Goal: Complete application form

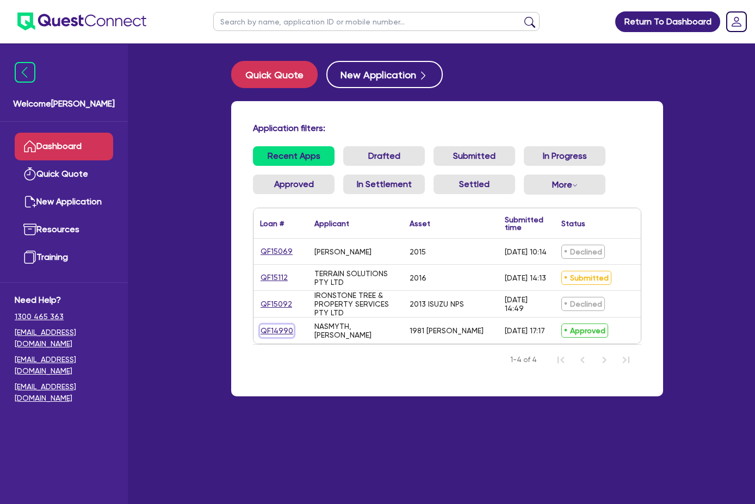
click at [260, 334] on link "QF14990" at bounding box center [277, 331] width 34 height 13
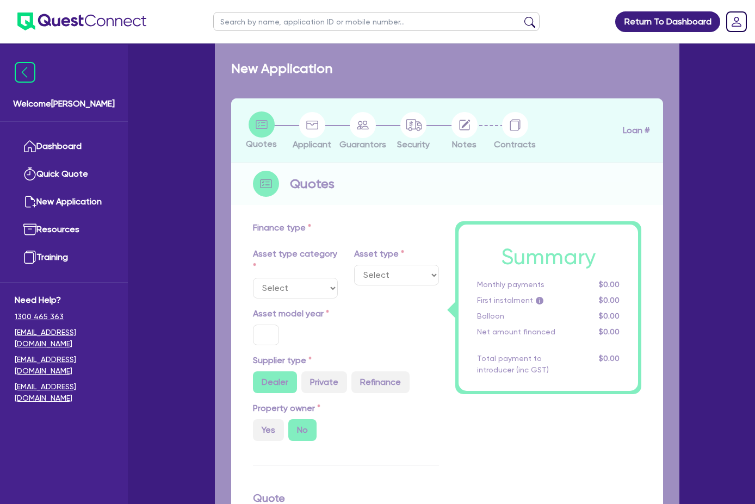
select select "PRIMARY_ASSETS"
type input "1981"
radio input "false"
radio input "true"
type input "75,000"
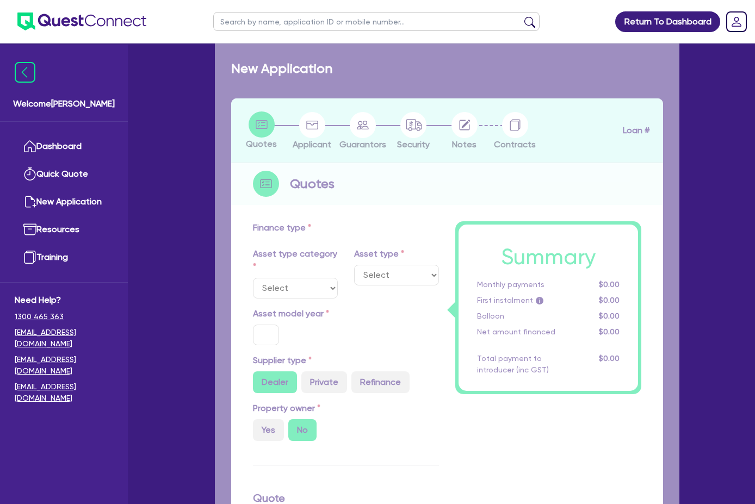
type input "13"
type input "9,750"
type input "17.95"
select select "HEAVY_TRUCKS"
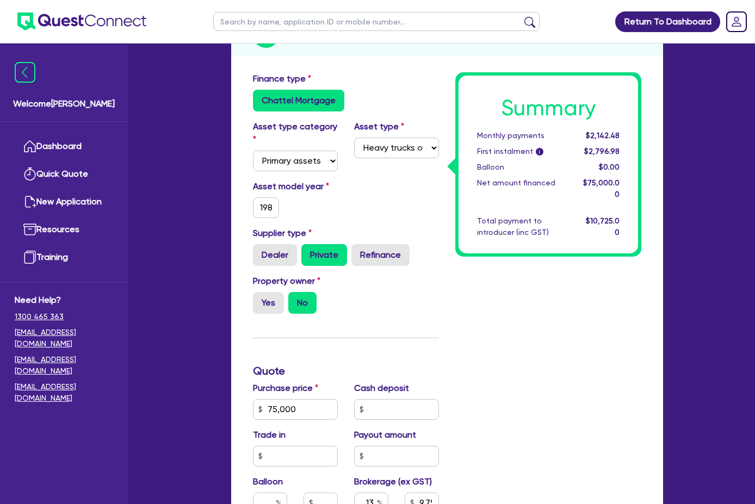
scroll to position [381, 0]
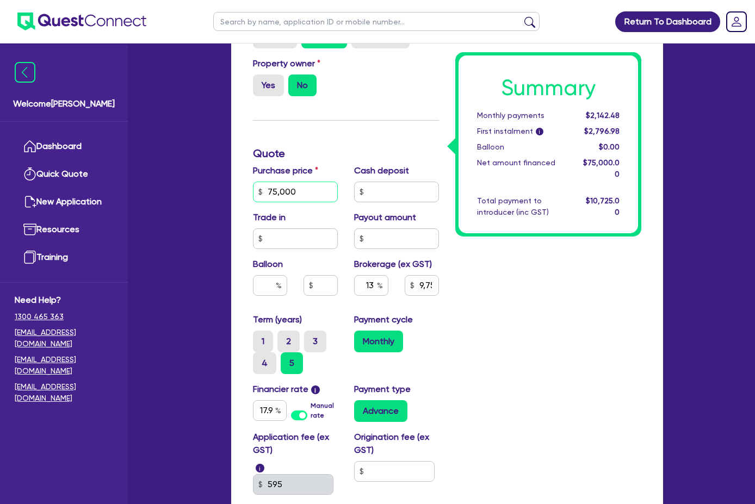
click at [253, 182] on input "75,000" at bounding box center [295, 192] width 85 height 21
type input "72,000"
type input "9,360"
type input "1"
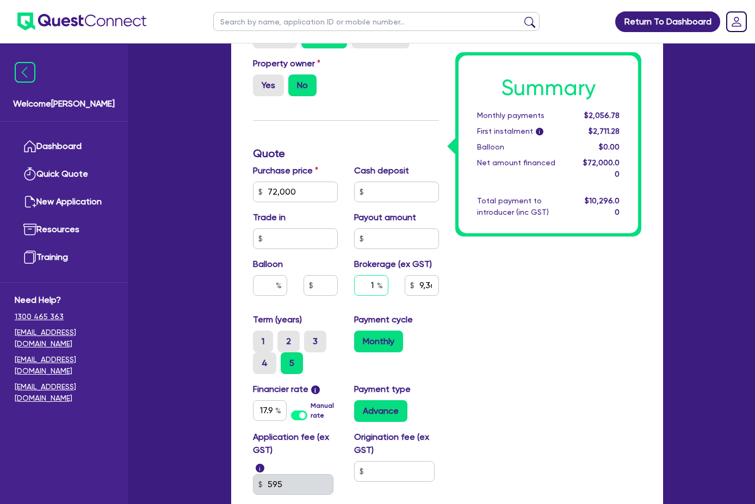
type input "720"
type input "10"
type input "7,200"
click at [354, 275] on input "10" at bounding box center [371, 285] width 34 height 21
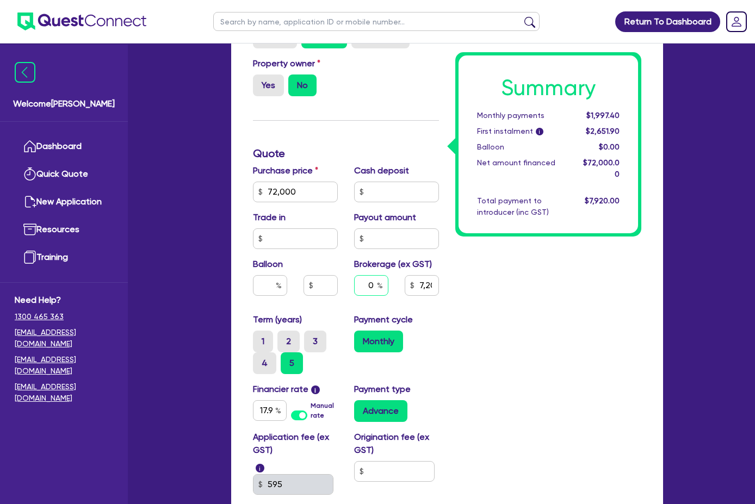
type input "0"
type input "7,200"
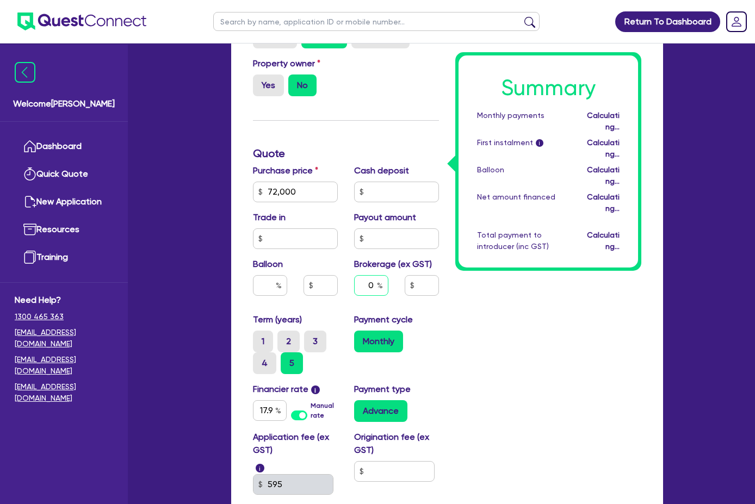
click at [360, 275] on input "0" at bounding box center [371, 285] width 34 height 21
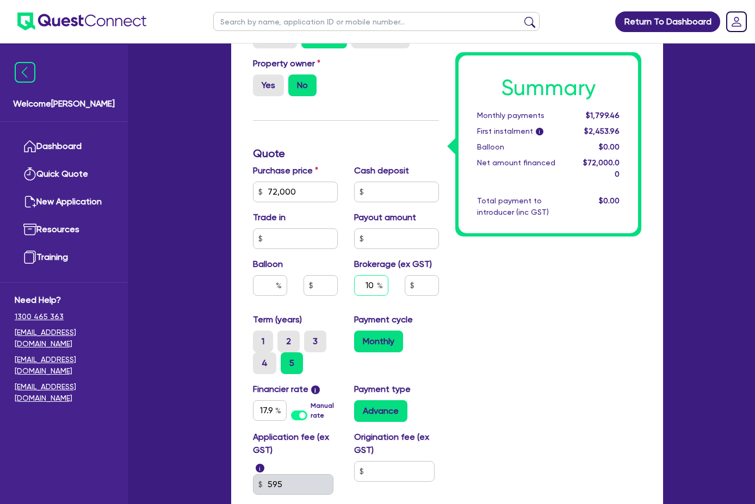
type input "10"
type input "7,200"
click at [473, 260] on div "Summary Monthly payments $1,799.46 First instalment i $2,453.96 Balloon $0.00 N…" at bounding box center [548, 210] width 202 height 710
click at [354, 275] on input "10" at bounding box center [371, 285] width 34 height 21
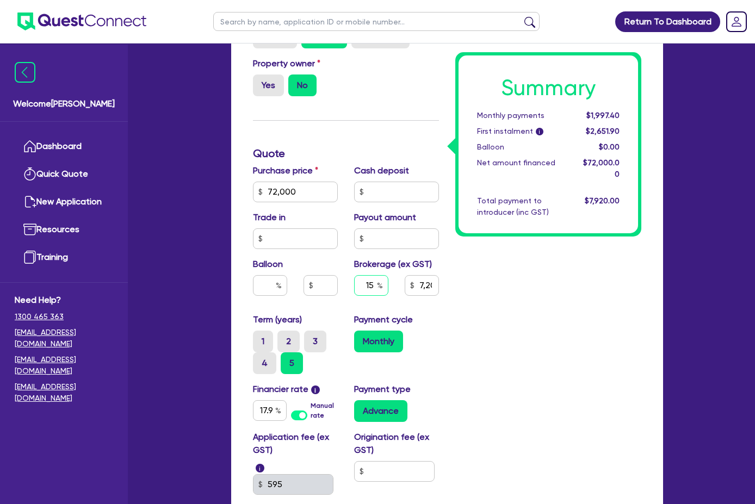
type input "15"
type input "10,800"
click at [556, 271] on div "Summary Monthly payments $1,997.40 First instalment i $2,651.90 Balloon $0.00 N…" at bounding box center [548, 210] width 202 height 710
click at [354, 275] on input "15" at bounding box center [371, 285] width 34 height 21
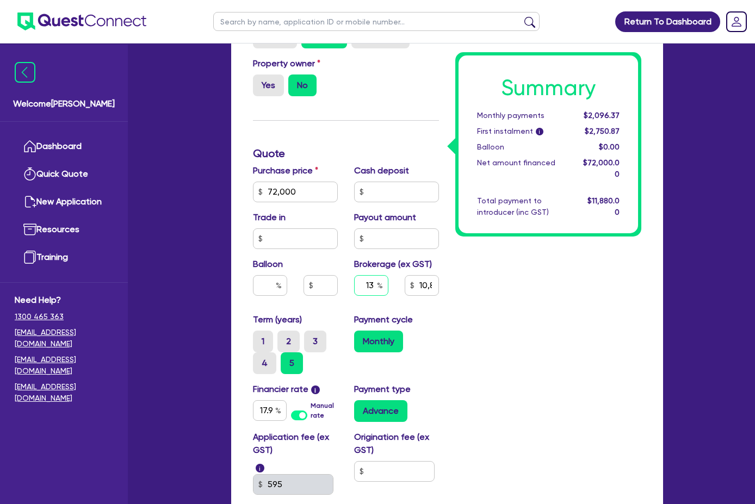
type input "13"
type input "9,360"
click at [471, 244] on div "Summary Monthly payments $2,056.78 First instalment i $2,711.28 Balloon $0.00 N…" at bounding box center [548, 210] width 202 height 710
click at [356, 275] on input "13" at bounding box center [371, 285] width 34 height 21
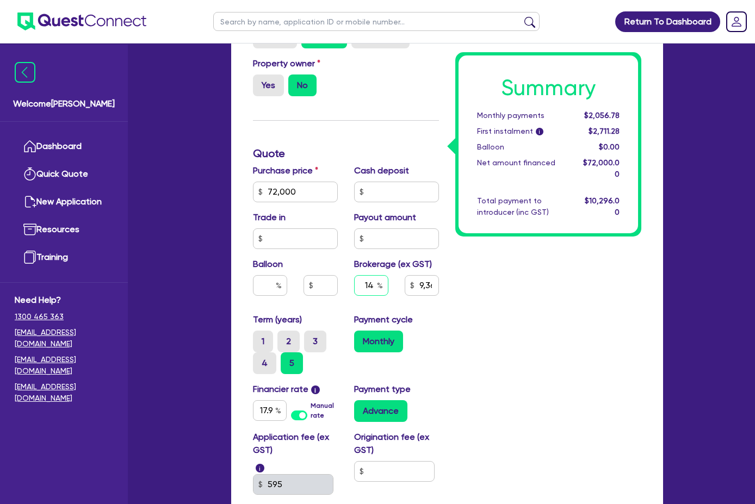
type input "14"
type input "10,080"
click at [591, 278] on div "Summary Monthly payments $2,076.57 First instalment i $2,731.07 Balloon $0.00 N…" at bounding box center [548, 210] width 202 height 710
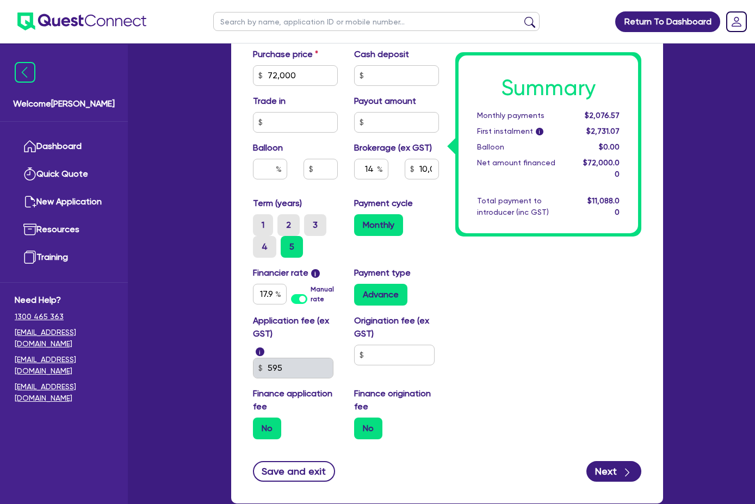
scroll to position [498, 0]
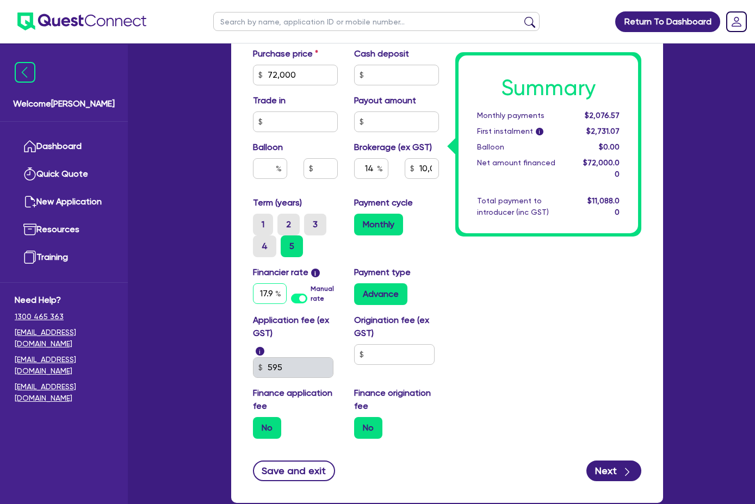
click at [253, 283] on input "17.95" at bounding box center [270, 293] width 34 height 21
type input "14.95"
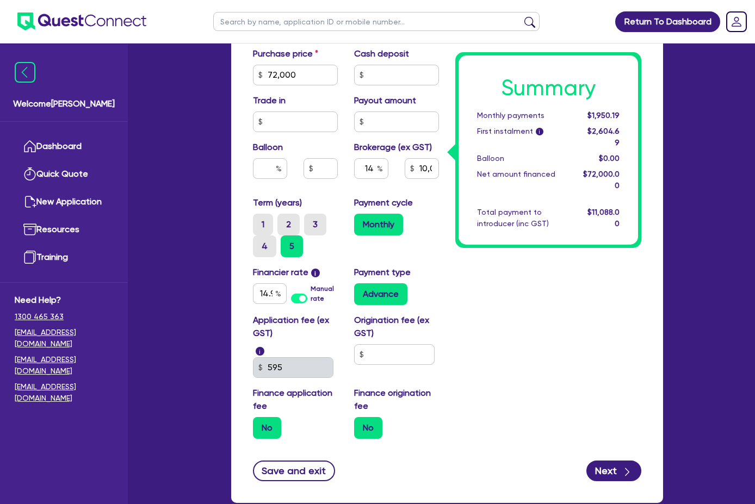
click at [420, 283] on div "Advance" at bounding box center [396, 294] width 85 height 22
click at [253, 221] on div "1 2 3 4 5" at bounding box center [299, 236] width 93 height 44
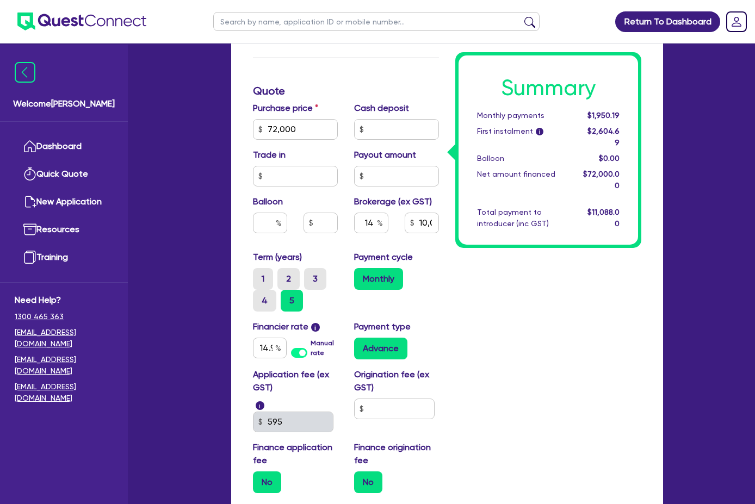
type input "10,080"
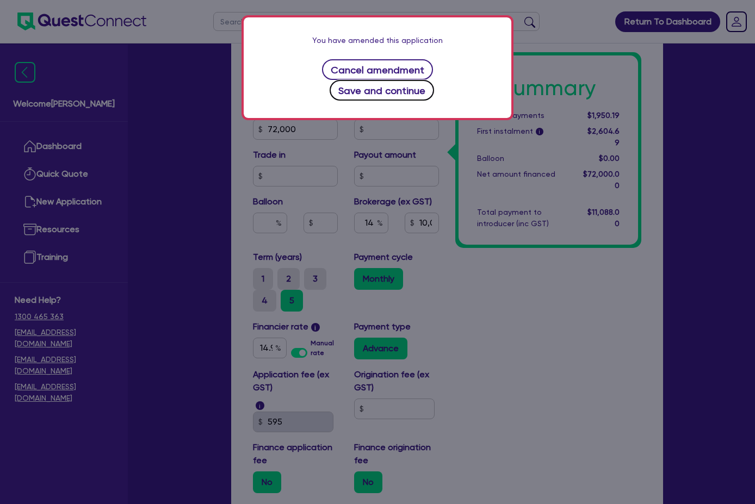
click at [435, 80] on button "Save and continue" at bounding box center [382, 90] width 105 height 21
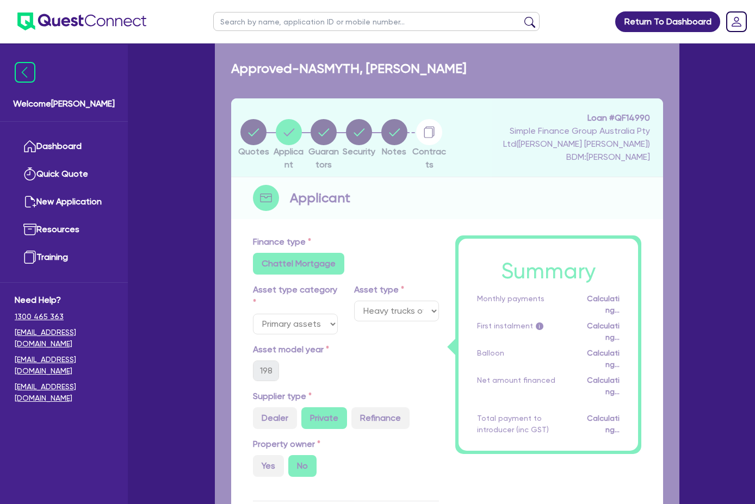
select select "SOLE_TRADER"
select select "BUILDING_CONSTRUCTION"
select select "TRADES_SERVICES_BUSINESSES_GOVERNMENT"
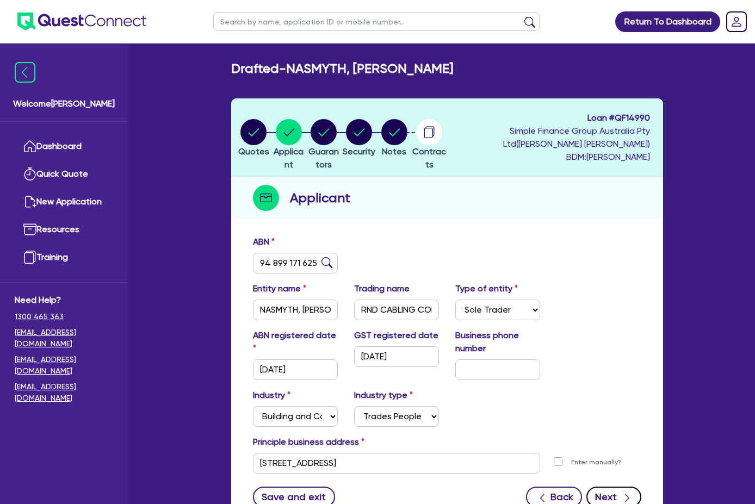
click at [642, 487] on button "Next" at bounding box center [614, 497] width 55 height 21
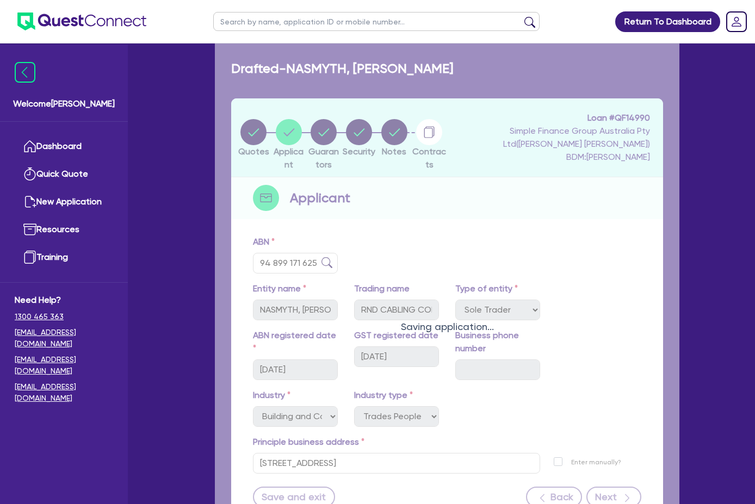
select select "MR"
select select "QLD"
select select "DE_FACTO"
select select "CASH"
select select "EQUIPMENT"
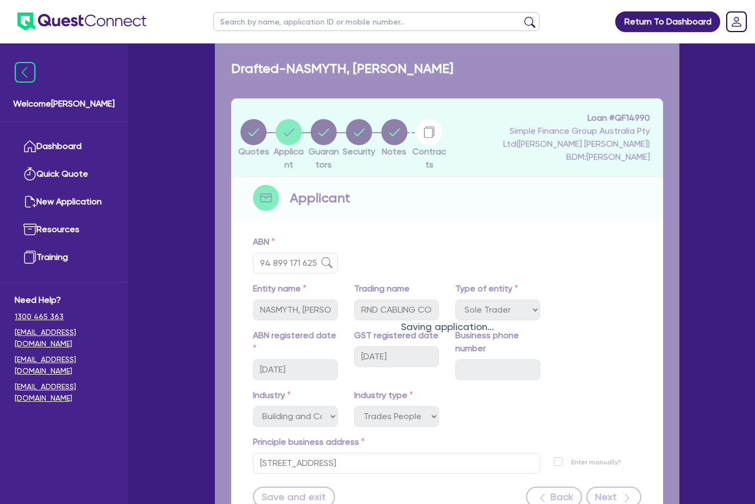
select select "EQUIPMENT"
select select "TRUCK"
select select "EQUIPMENT"
select select "VEHICLE"
select select "EQUIPMENT"
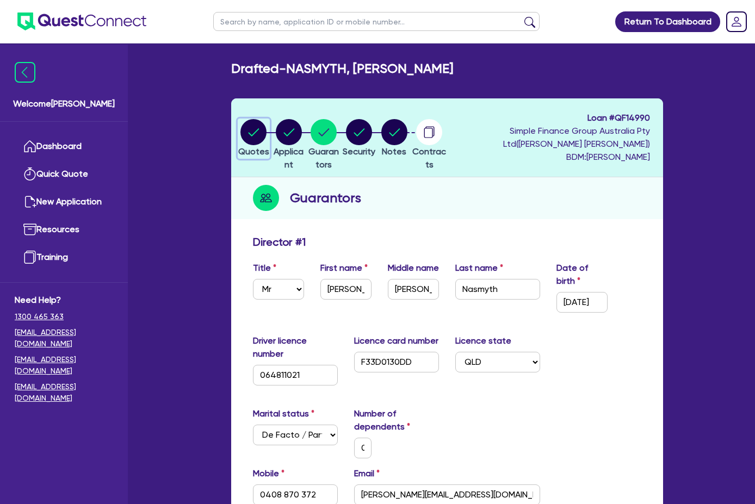
click at [241, 128] on circle "button" at bounding box center [254, 132] width 26 height 26
select select "PRIMARY_ASSETS"
select select "HEAVY_TRUCKS"
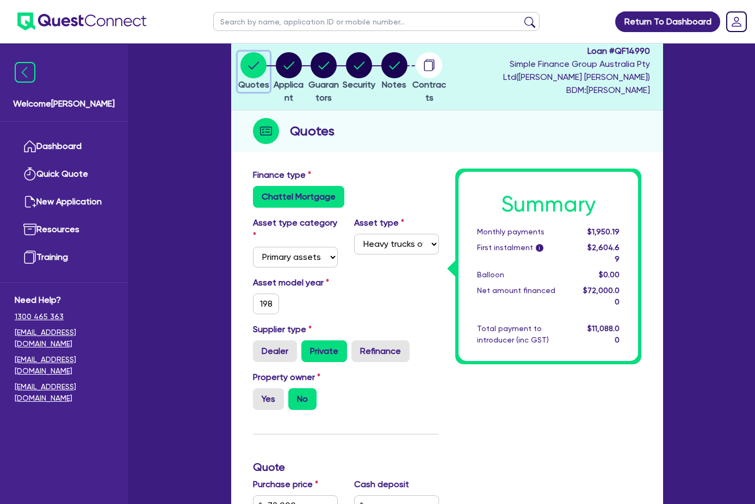
scroll to position [109, 0]
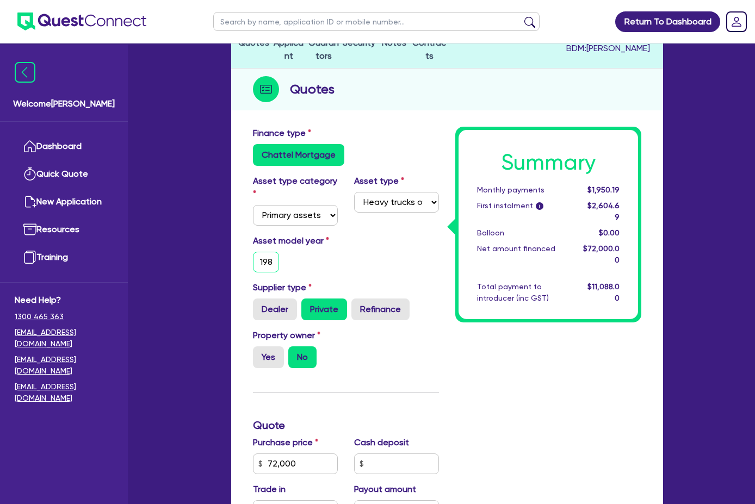
click at [253, 252] on input "1981" at bounding box center [266, 262] width 26 height 21
type input "2003"
type input "72,000"
type input "10,080"
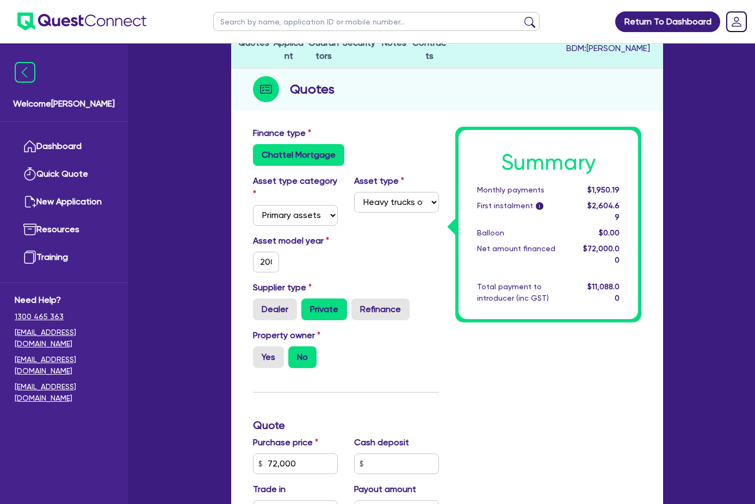
type input "72,000"
type input "10,080"
click at [273, 238] on div "Asset model year [DATE]" at bounding box center [295, 254] width 101 height 38
click at [253, 299] on label "Dealer" at bounding box center [275, 310] width 44 height 22
click at [253, 299] on input "Dealer" at bounding box center [256, 302] width 7 height 7
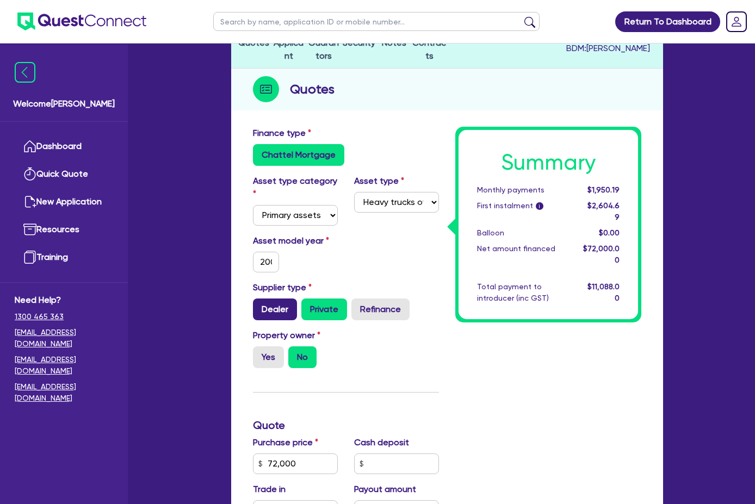
radio input "true"
type input "72,000"
type input "10,080"
type input "72,000"
type input "10,080"
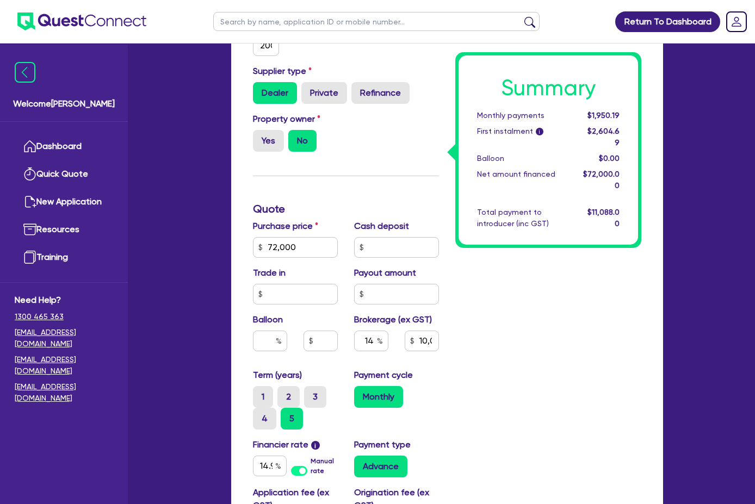
scroll to position [54, 0]
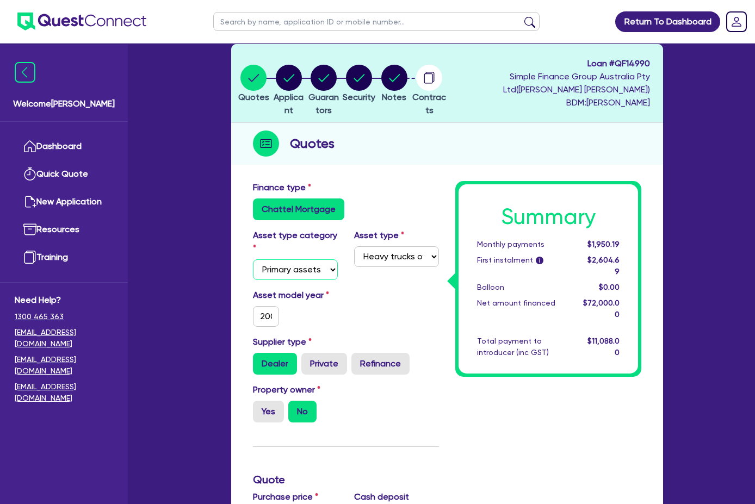
click at [289, 260] on select "Select Cars and light trucks Primary assets Secondary assets Tertiary assets" at bounding box center [295, 270] width 85 height 21
click at [386, 246] on select "Select Heavy trucks over 4.5 tonne Trailers Bus and coaches Yellow goods and ex…" at bounding box center [396, 256] width 85 height 21
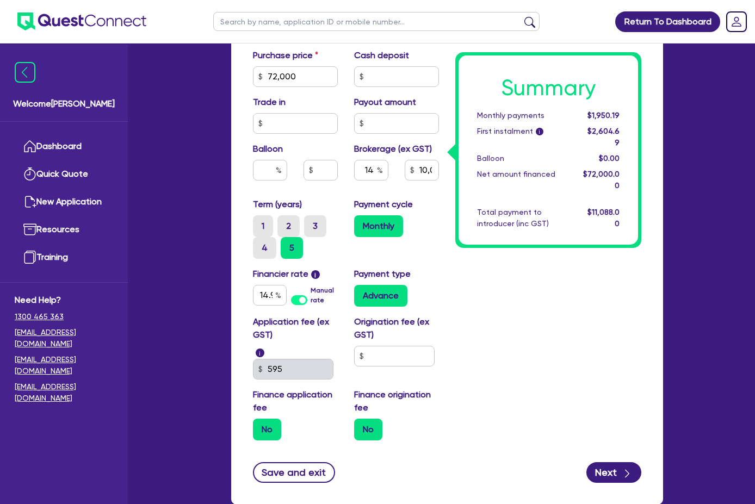
scroll to position [498, 0]
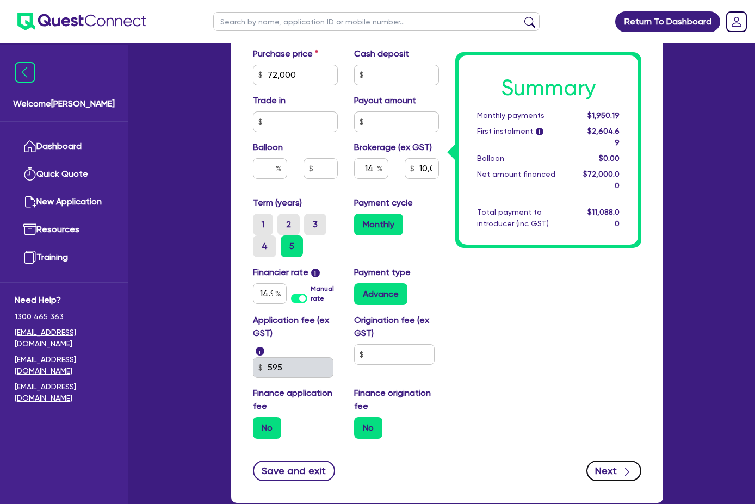
click at [642, 461] on button "Next" at bounding box center [614, 471] width 55 height 21
type input "72,000"
type input "10,080"
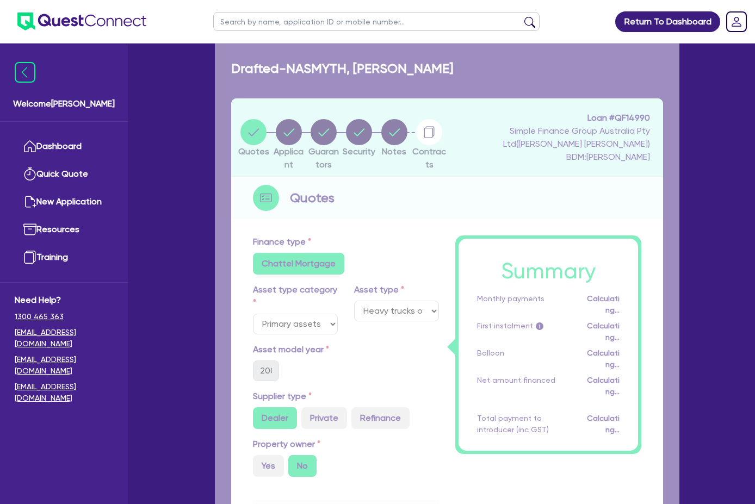
select select "SOLE_TRADER"
select select "BUILDING_CONSTRUCTION"
select select "TRADES_SERVICES_BUSINESSES_GOVERNMENT"
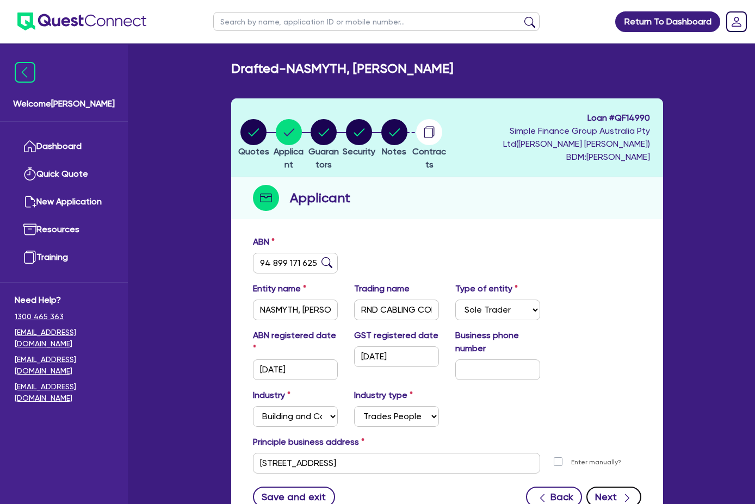
click at [642, 487] on button "Next" at bounding box center [614, 497] width 55 height 21
select select "MR"
select select "QLD"
select select "DE_FACTO"
select select "CASH"
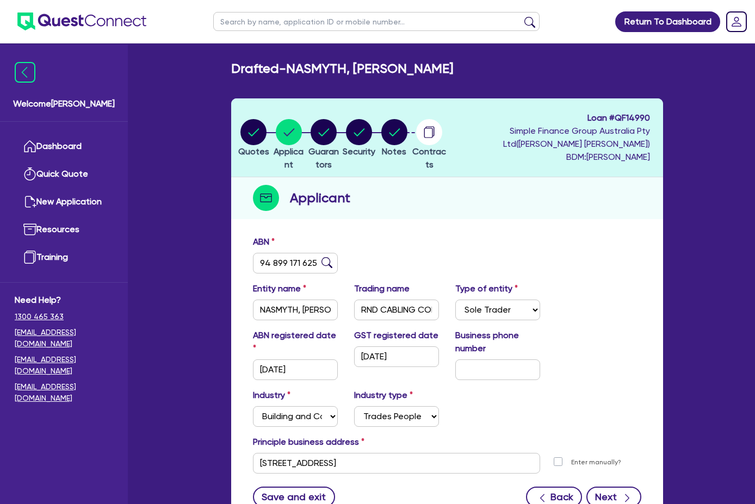
select select "EQUIPMENT"
select select "TRUCK"
select select "EQUIPMENT"
select select "VEHICLE"
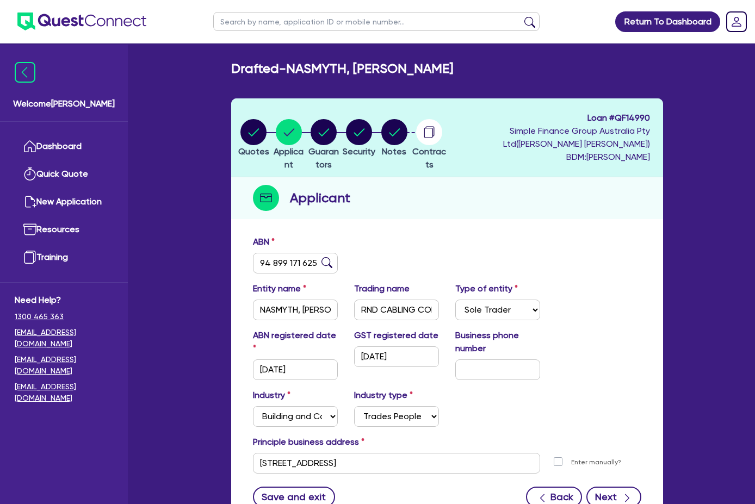
select select "EQUIPMENT"
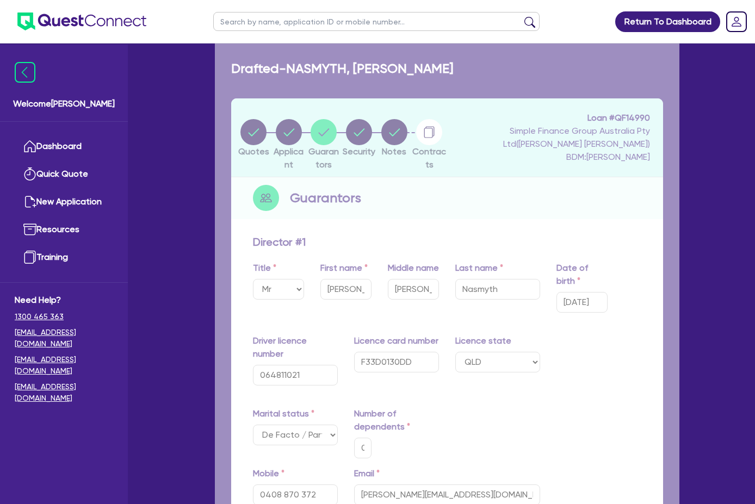
type input "0"
type input "0408 870 372"
type input "15,000"
type input "35,000"
type input "40,000"
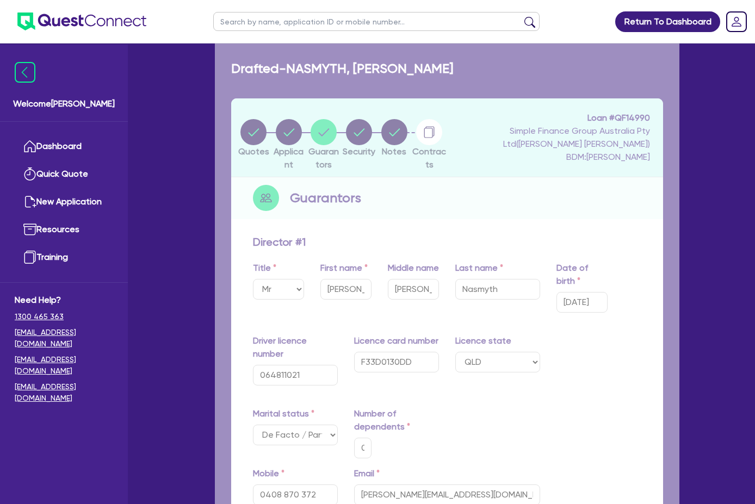
type input "25,000"
type input "300,000"
type input "25,000"
type input "75,000"
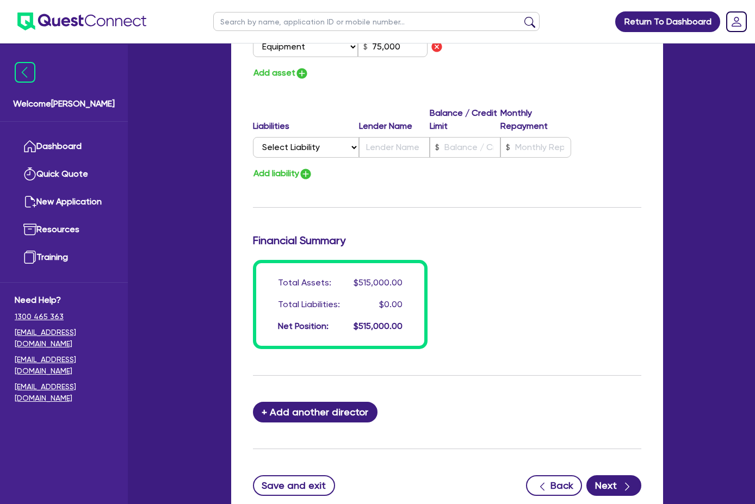
scroll to position [908, 0]
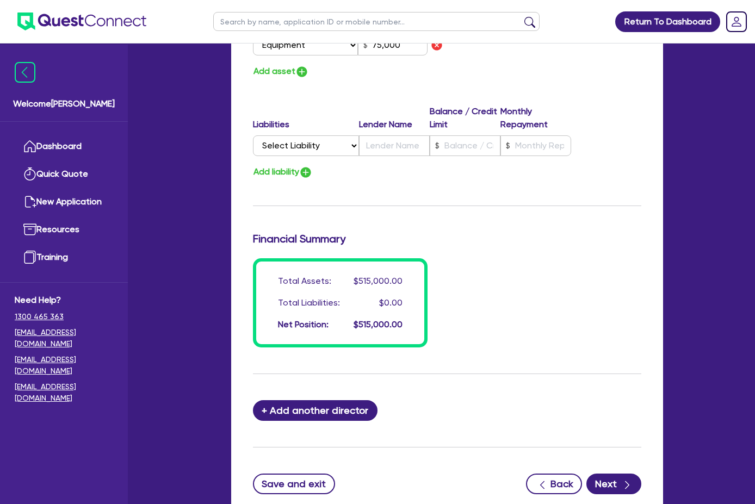
click at [642, 474] on button "Next" at bounding box center [614, 484] width 55 height 21
select select "PRIMARY_ASSETS"
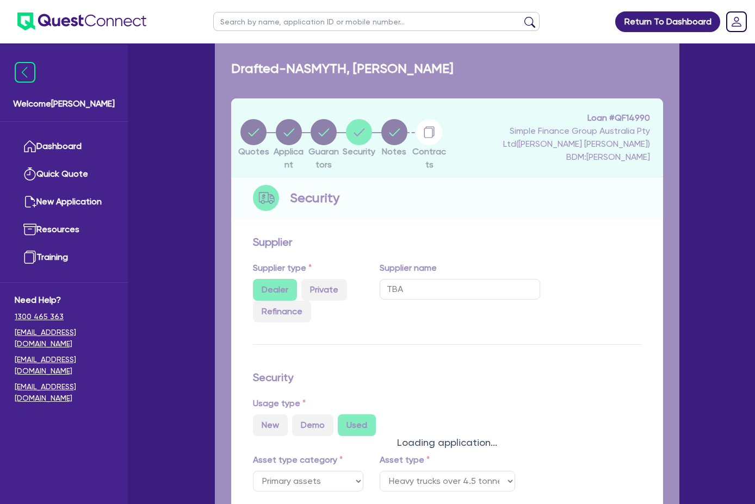
select select "HEAVY_TRUCKS"
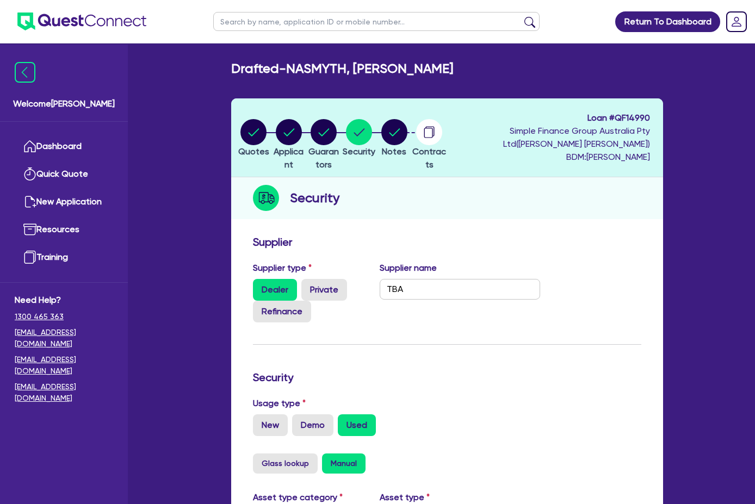
scroll to position [54, 0]
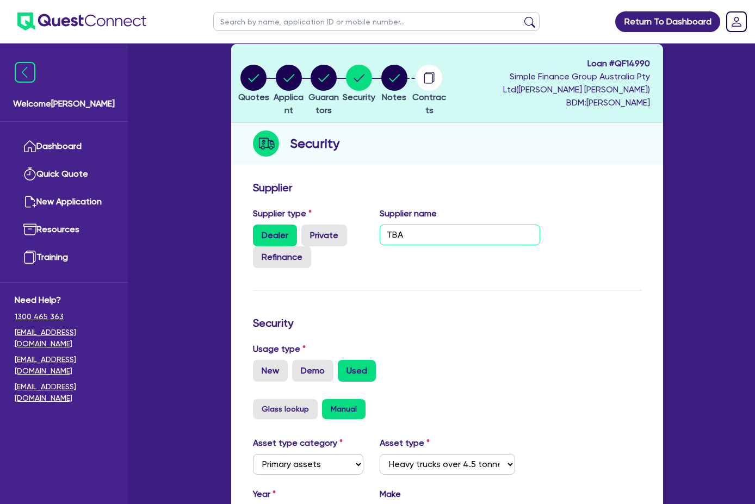
click at [409, 225] on input "TBA" at bounding box center [460, 235] width 161 height 21
type input "Grand Motor Group"
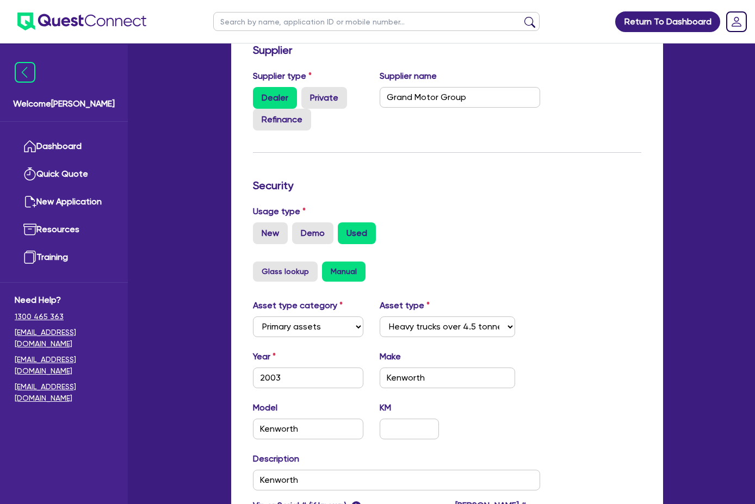
scroll to position [218, 0]
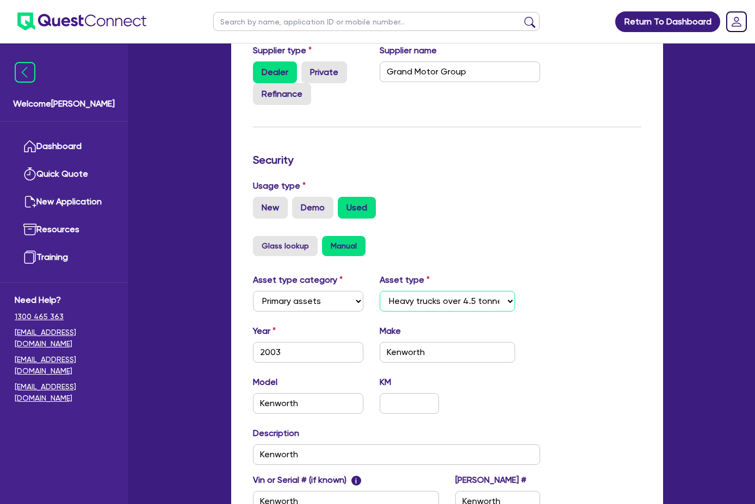
click at [385, 291] on select "Select Heavy trucks over 4.5 tonne Trailers Bus and coaches Yellow goods and ex…" at bounding box center [447, 301] width 135 height 21
click at [458, 200] on div "New Demo Used" at bounding box center [447, 208] width 389 height 22
click at [392, 342] on input "Kenworth" at bounding box center [447, 352] width 135 height 21
type input "[PERSON_NAME]"
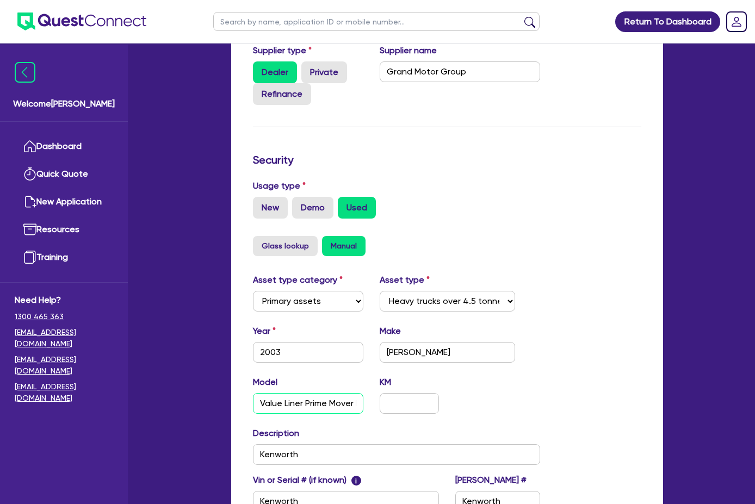
type input "Value Liner Prime Mover Day Cab"
type input "301,325"
drag, startPoint x: 329, startPoint y: 390, endPoint x: 88, endPoint y: 389, distance: 241.1
click at [88, 389] on div "Welcome [PERSON_NAME] Quick Quote New Application Resources Training Need Help?…" at bounding box center [378, 214] width 604 height 865
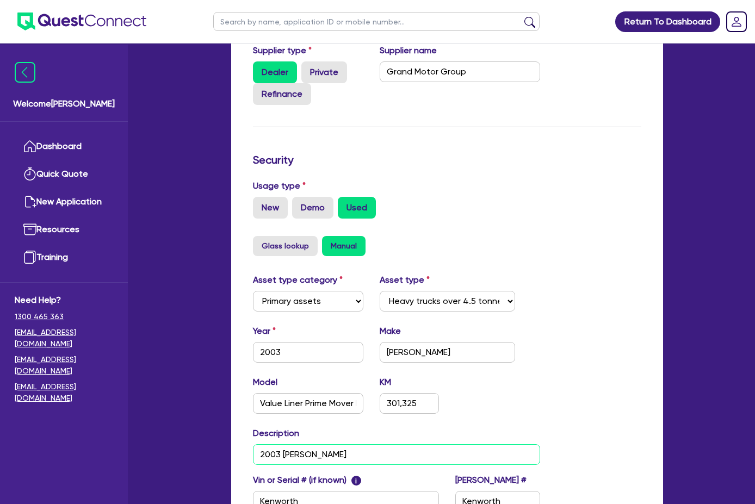
click at [282, 445] on input "2003 [PERSON_NAME]" at bounding box center [396, 455] width 287 height 21
paste input "Value Liner Prime Mover Day Cab"
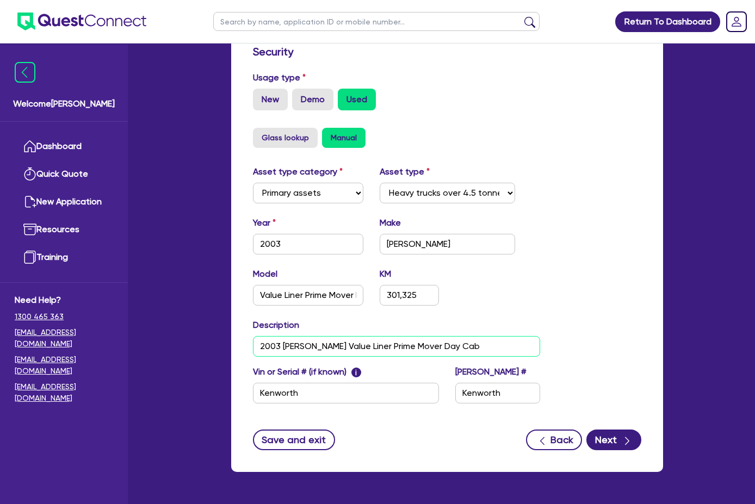
scroll to position [326, 0]
type input "2003 [PERSON_NAME] Value Liner Prime Mover Day Cab"
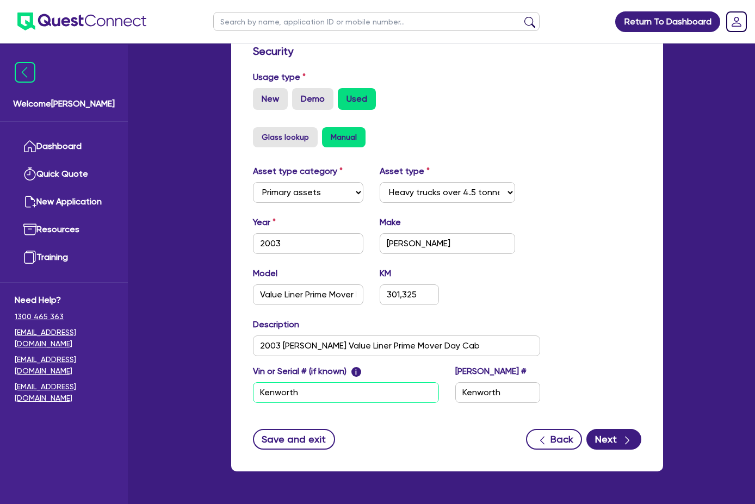
click at [253, 385] on input "Kenworth" at bounding box center [346, 393] width 186 height 21
paste input "[US_VEHICLE_IDENTIFICATION_NUMBER]"
type input "[US_VEHICLE_IDENTIFICATION_NUMBER]"
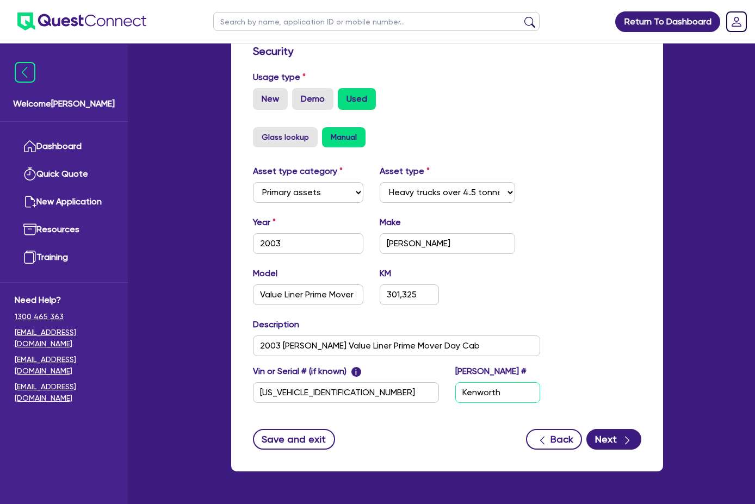
click at [502, 388] on input "Kenworth" at bounding box center [497, 393] width 85 height 21
click at [501, 383] on input "Kenworth" at bounding box center [497, 393] width 85 height 21
paste input "XP60EC"
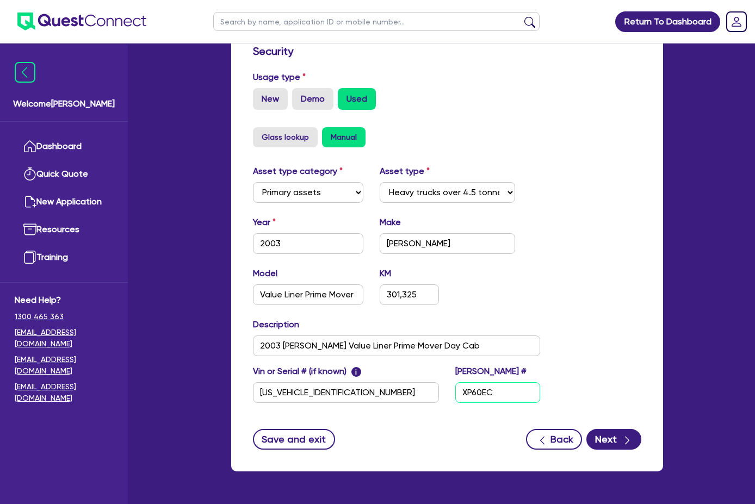
type input "XP60EC"
click at [589, 333] on div "Asset type category Select Cars and light trucks Primary assets Secondary asset…" at bounding box center [447, 290] width 405 height 251
click at [642, 429] on button "Next" at bounding box center [614, 439] width 55 height 21
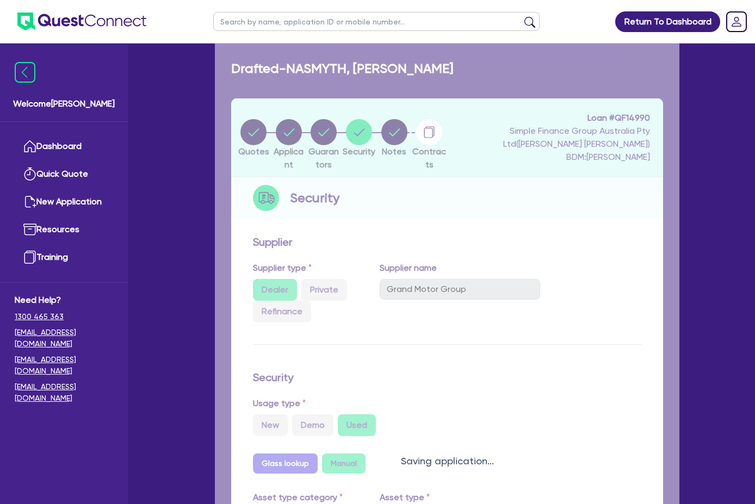
select select "Quest Finance - Own Book"
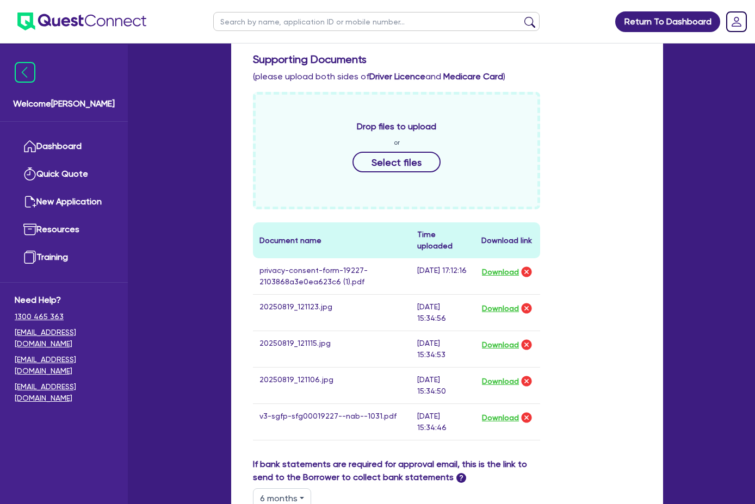
scroll to position [490, 0]
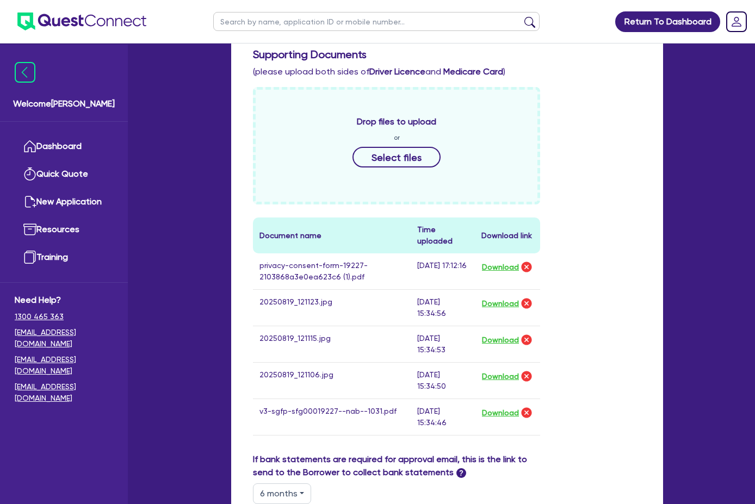
click at [448, 151] on div "Drop files to upload or Select files" at bounding box center [396, 146] width 287 height 118
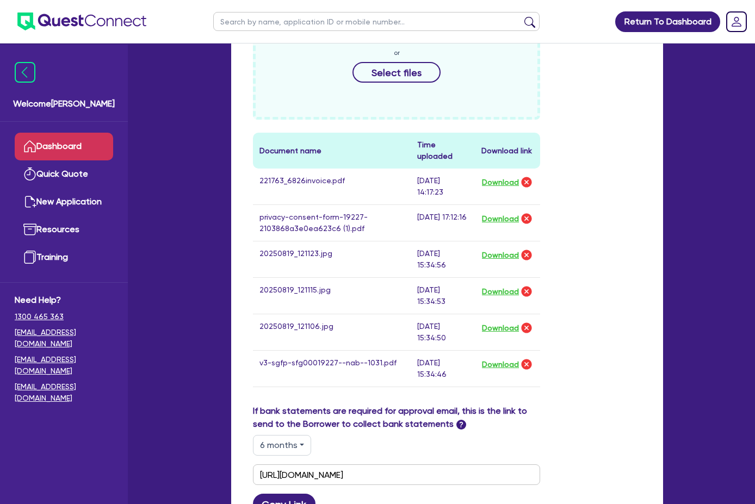
scroll to position [467, 0]
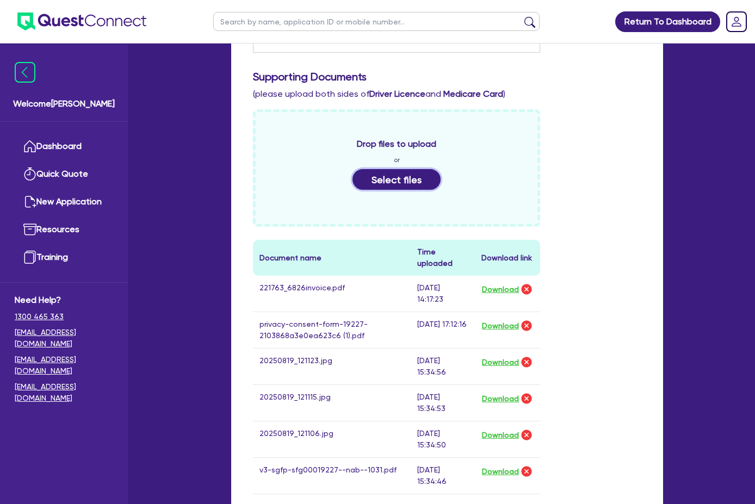
click at [386, 169] on button "Select files" at bounding box center [397, 179] width 88 height 21
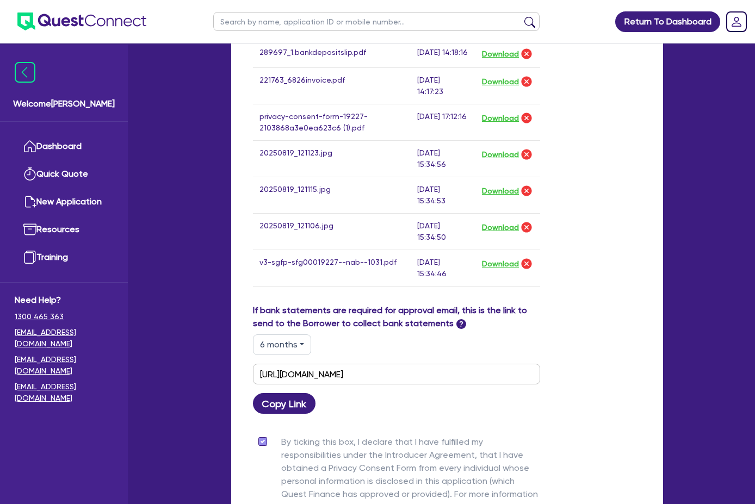
scroll to position [707, 0]
